Goal: Find specific page/section: Find specific page/section

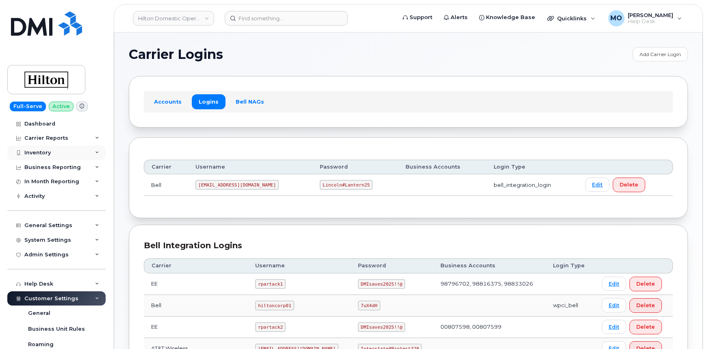
scroll to position [185, 0]
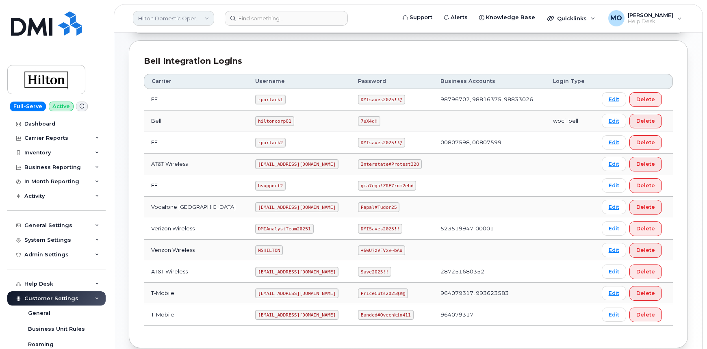
drag, startPoint x: 168, startPoint y: 14, endPoint x: 174, endPoint y: 20, distance: 9.2
click at [169, 14] on link "Hilton Domestic Operating Company Inc" at bounding box center [173, 18] width 81 height 15
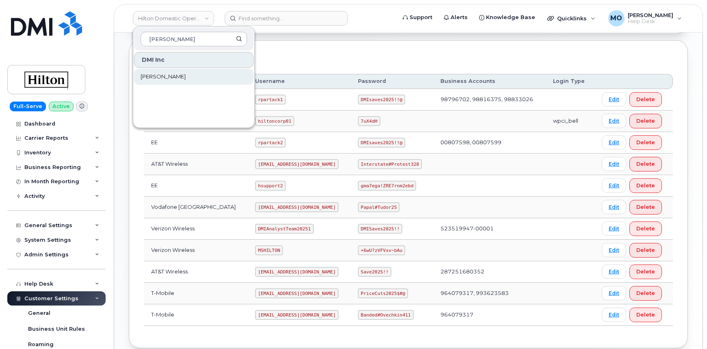
type input "[PERSON_NAME]"
click at [163, 78] on link "[PERSON_NAME]" at bounding box center [194, 77] width 120 height 16
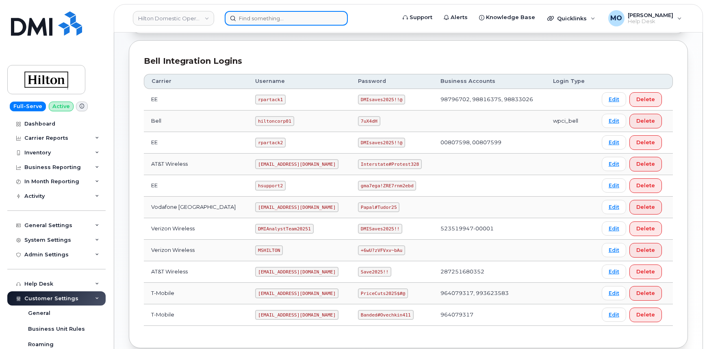
click at [280, 14] on input at bounding box center [286, 18] width 123 height 15
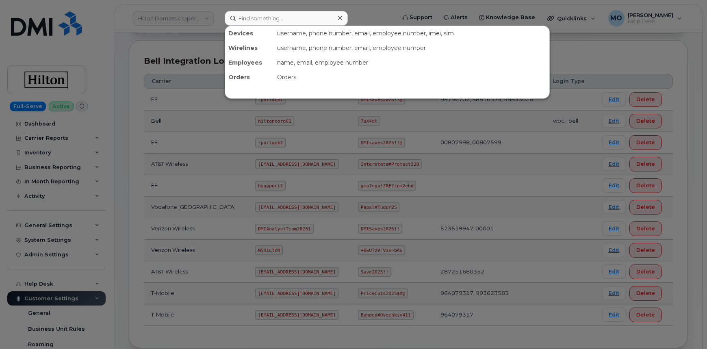
drag, startPoint x: 205, startPoint y: 45, endPoint x: 199, endPoint y: 37, distance: 9.8
click at [205, 44] on div at bounding box center [353, 174] width 707 height 349
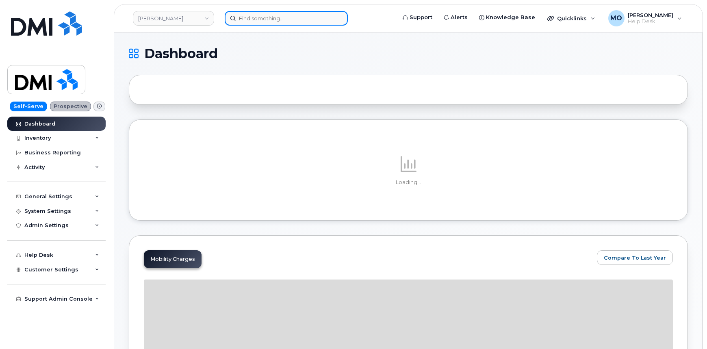
drag, startPoint x: 240, startPoint y: 19, endPoint x: 245, endPoint y: 18, distance: 5.3
click at [240, 21] on input at bounding box center [286, 18] width 123 height 15
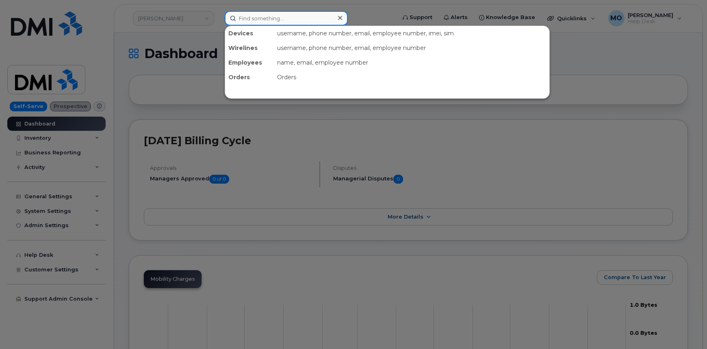
click at [263, 20] on input at bounding box center [286, 18] width 123 height 15
paste input "4804312118"
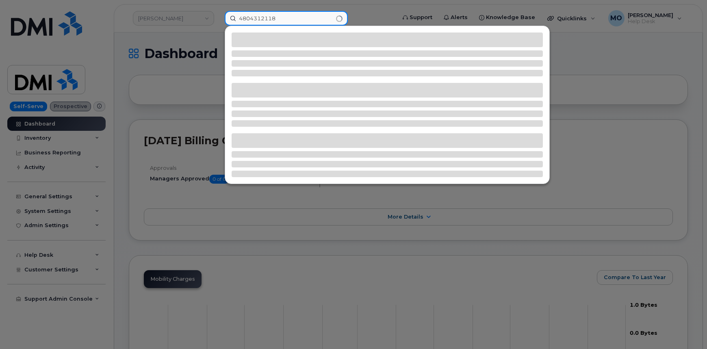
type input "4804312118"
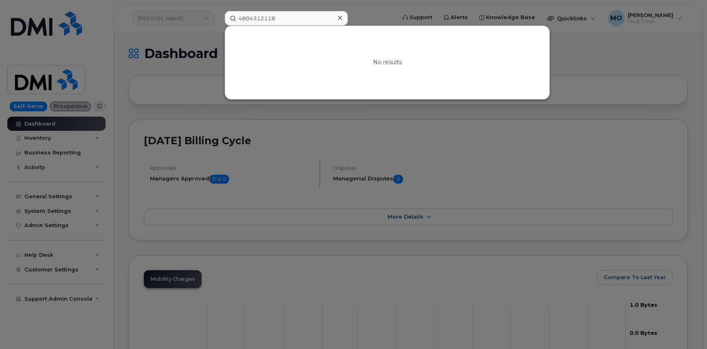
click at [340, 16] on icon at bounding box center [340, 18] width 4 height 7
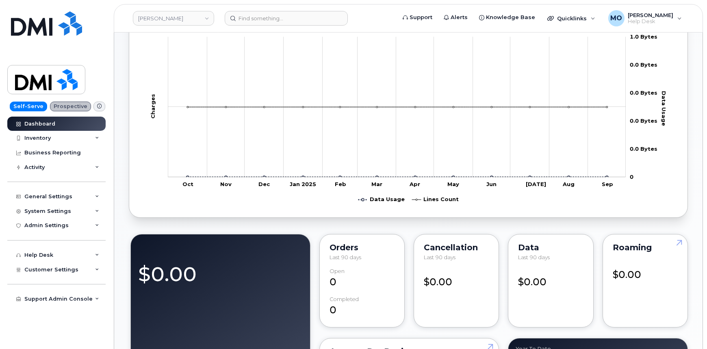
scroll to position [305, 0]
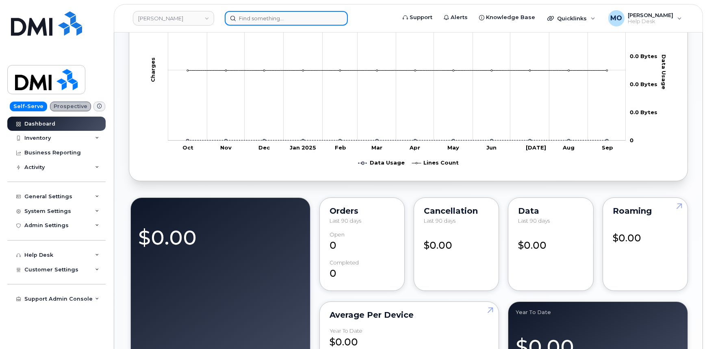
click at [313, 16] on input at bounding box center [286, 18] width 123 height 15
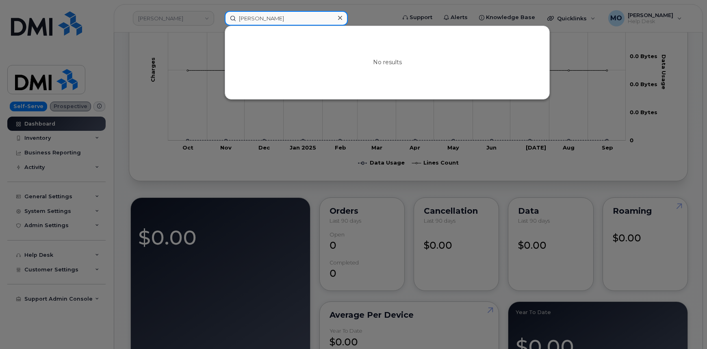
type input "[PERSON_NAME]"
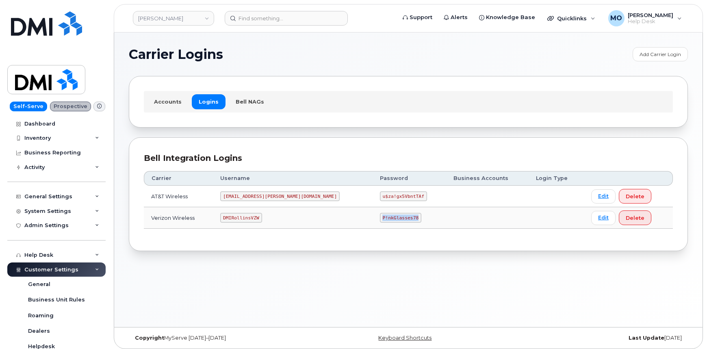
drag, startPoint x: 337, startPoint y: 215, endPoint x: 428, endPoint y: 222, distance: 91.3
click at [428, 222] on tr "Verizon Wireless DMIRollinsVZW P!nkGlasses78 Edit Delete" at bounding box center [408, 218] width 529 height 22
copy code "P!nkGlasses78"
